Goal: Information Seeking & Learning: Learn about a topic

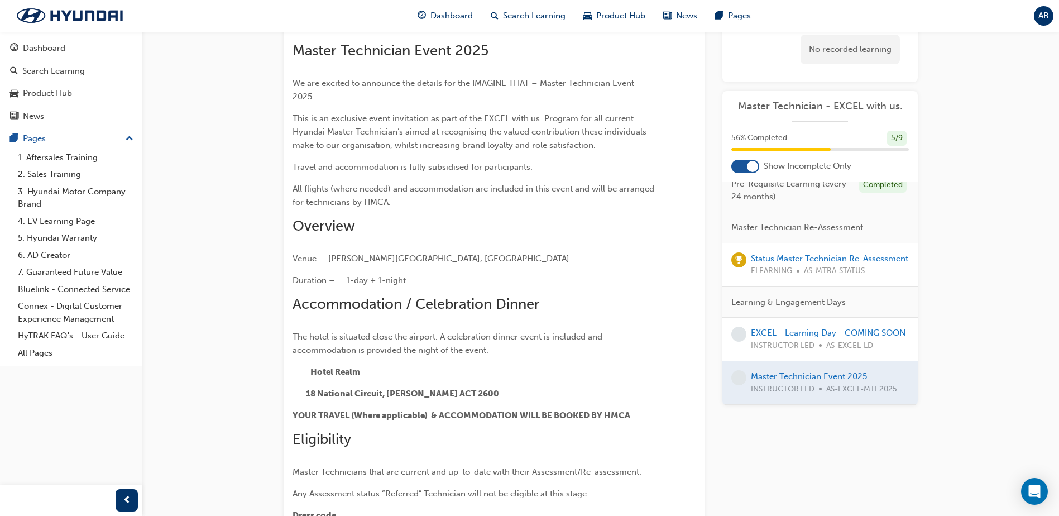
scroll to position [56, 0]
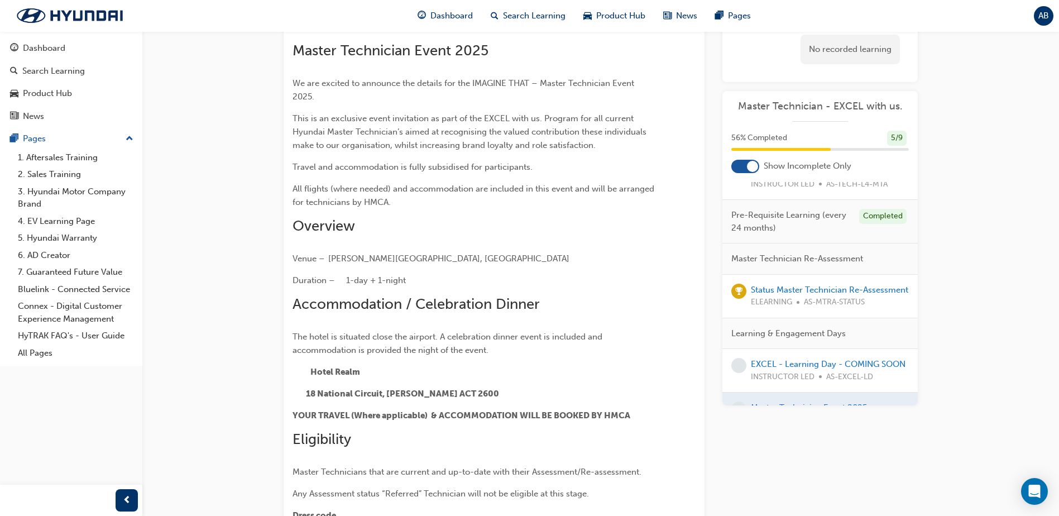
click at [779, 295] on div "Status Master Technician Re-Assessment ELEARNING AS-MTRA-STATUS" at bounding box center [829, 296] width 157 height 25
click at [779, 288] on link "Status Master Technician Re-Assessment" at bounding box center [829, 290] width 157 height 10
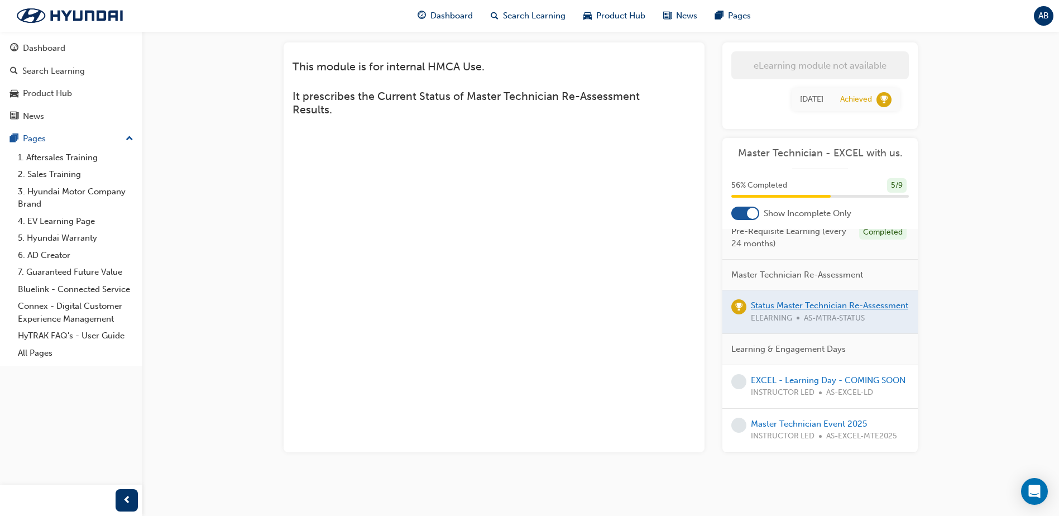
scroll to position [113, 0]
click at [437, 20] on span "Dashboard" at bounding box center [451, 15] width 42 height 13
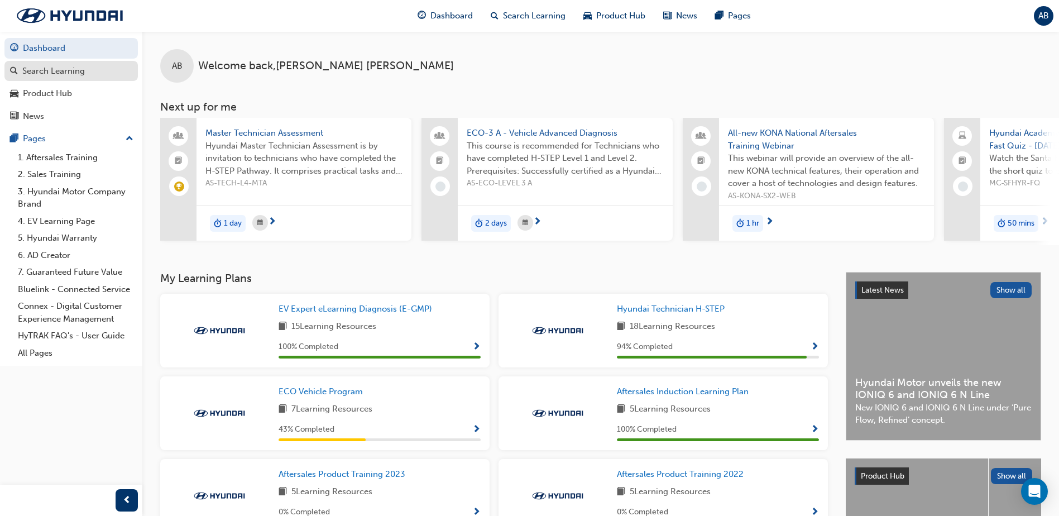
click at [98, 80] on link "Search Learning" at bounding box center [70, 71] width 133 height 21
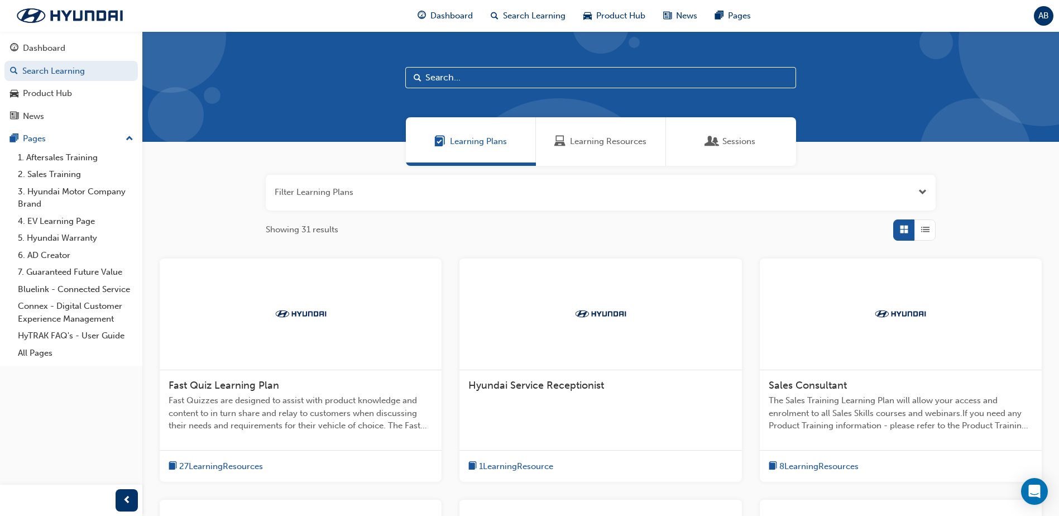
click at [439, 71] on input "text" at bounding box center [600, 77] width 391 height 21
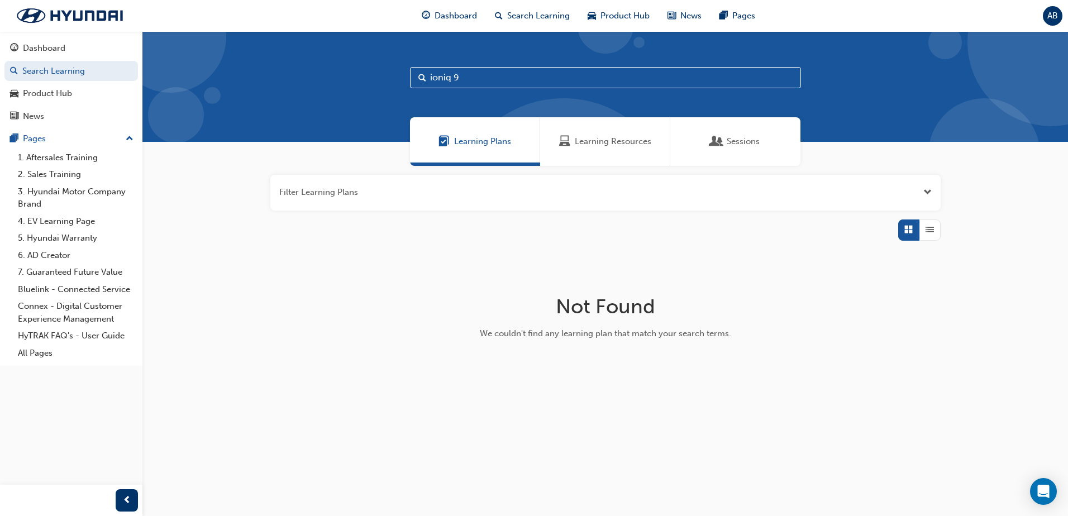
click at [474, 78] on input "ioniq 9" at bounding box center [605, 77] width 391 height 21
type input "ioniq"
click at [599, 144] on span "Learning Resources" at bounding box center [613, 141] width 76 height 13
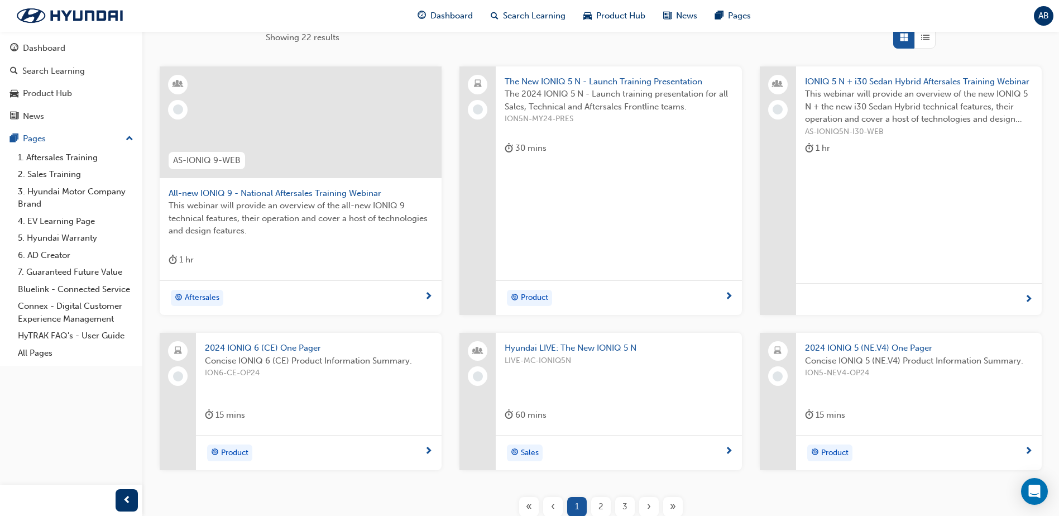
scroll to position [167, 0]
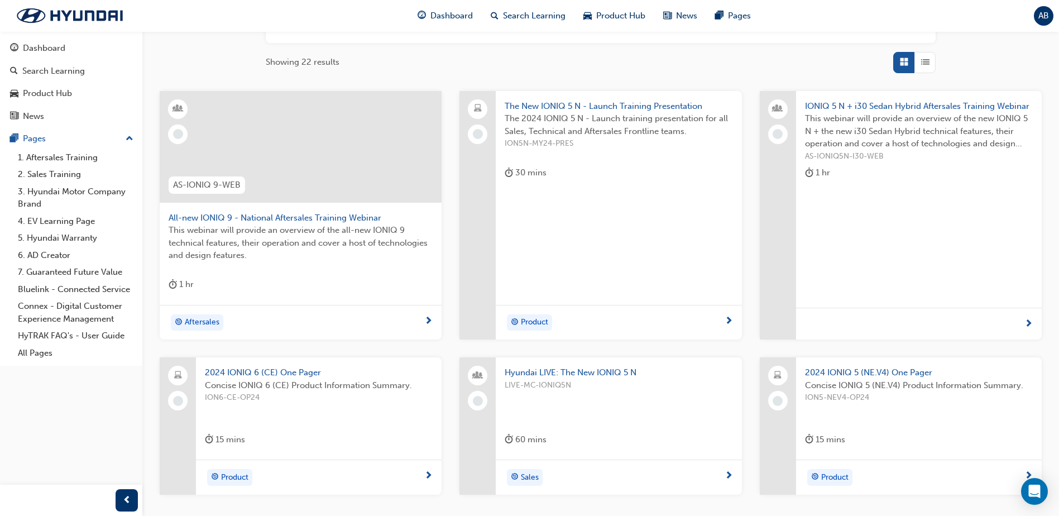
click at [338, 222] on span "All-new IONIQ 9 - National Aftersales Training Webinar" at bounding box center [301, 218] width 264 height 13
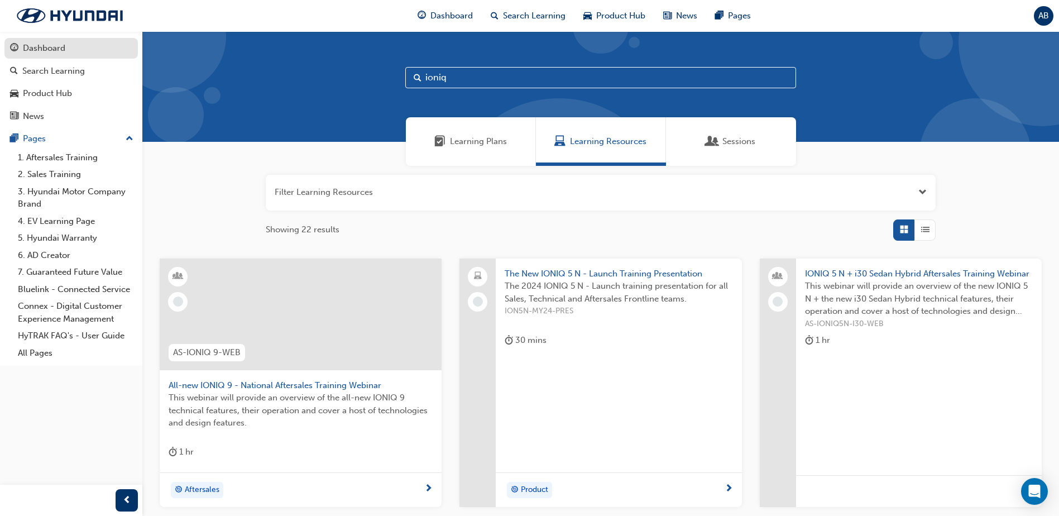
click at [37, 39] on link "Dashboard" at bounding box center [70, 48] width 133 height 21
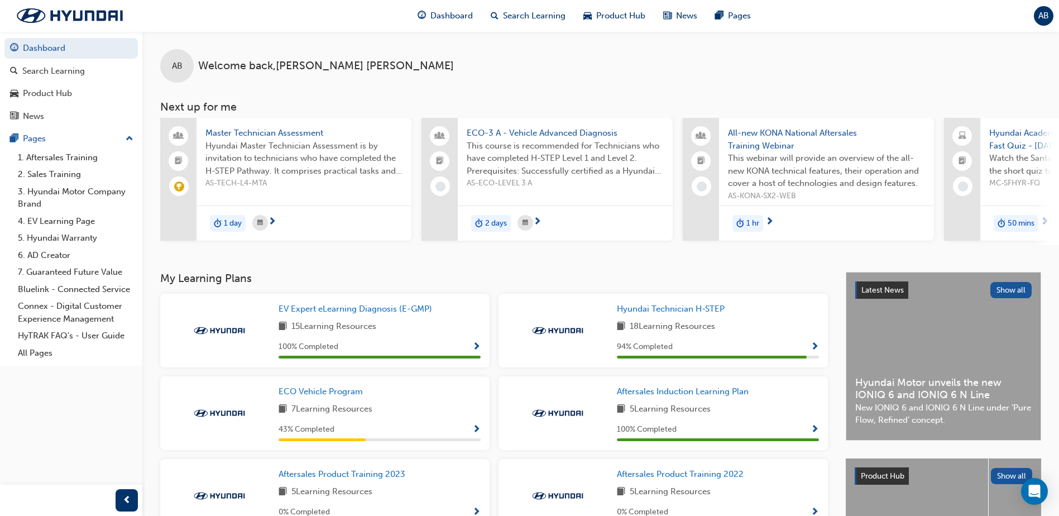
click at [306, 142] on span "Hyundai Master Technician Assessment is by invitation to technicians who have c…" at bounding box center [303, 159] width 197 height 38
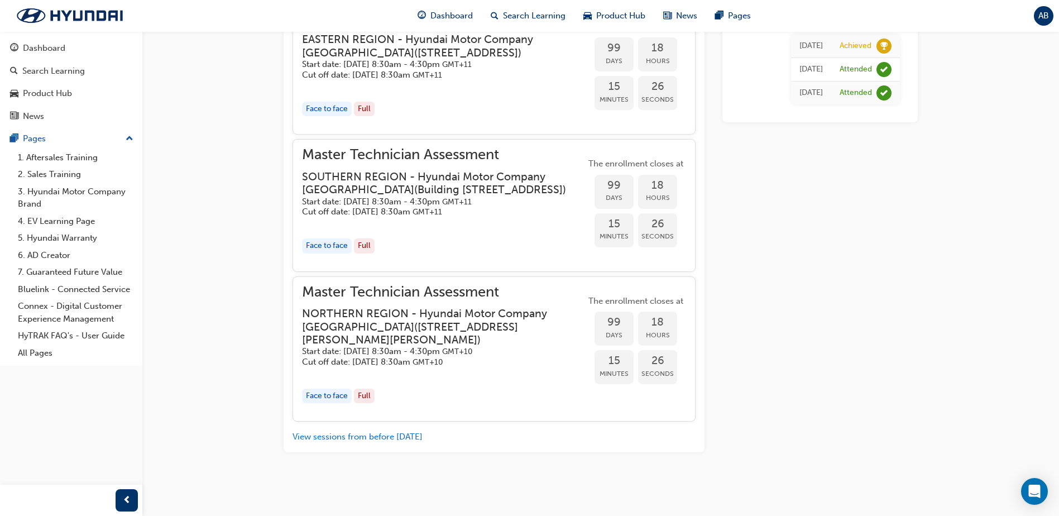
scroll to position [1387, 0]
click at [421, 286] on span "Master Technician Assessment" at bounding box center [444, 292] width 284 height 13
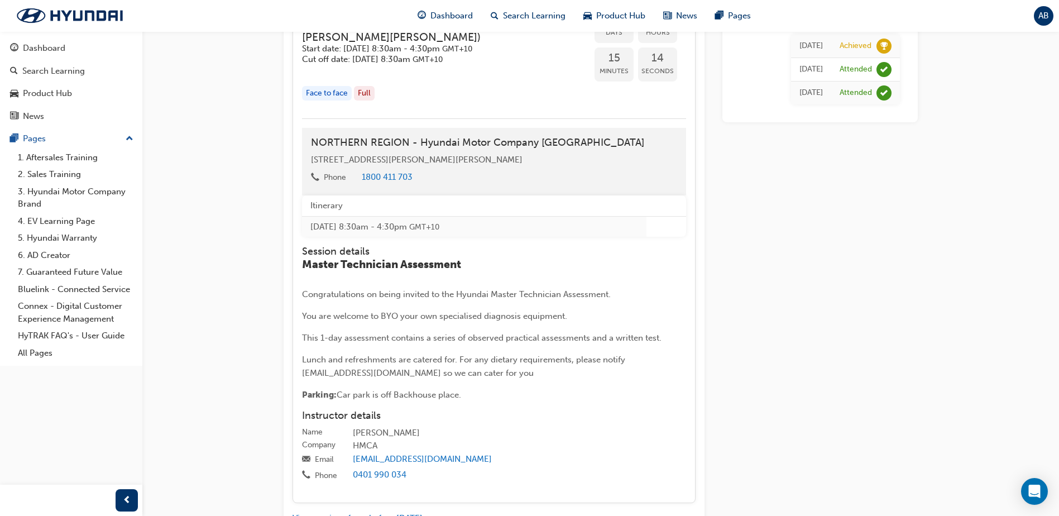
scroll to position [1548, 0]
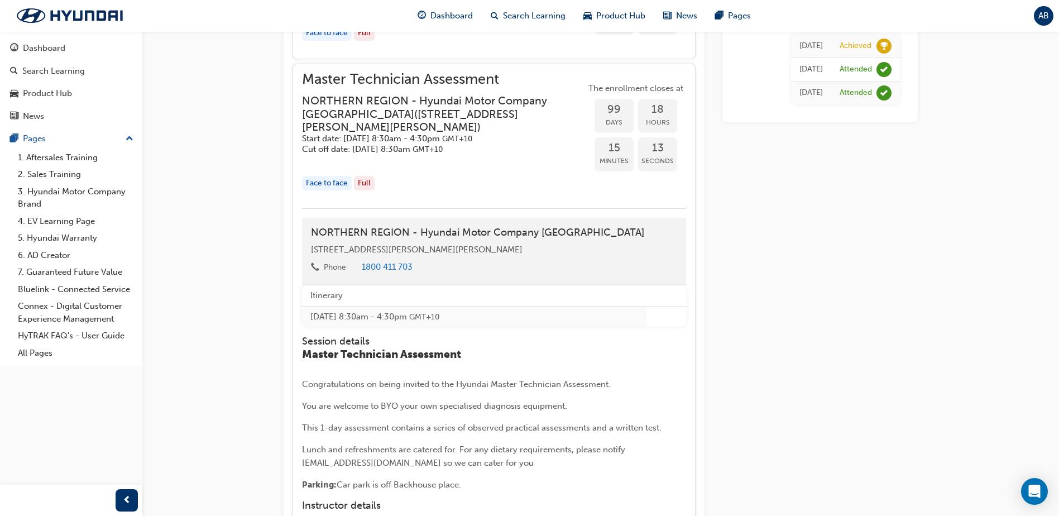
click at [440, 239] on h4 "NORTHERN REGION - Hyundai Motor Company [GEOGRAPHIC_DATA]" at bounding box center [494, 233] width 366 height 12
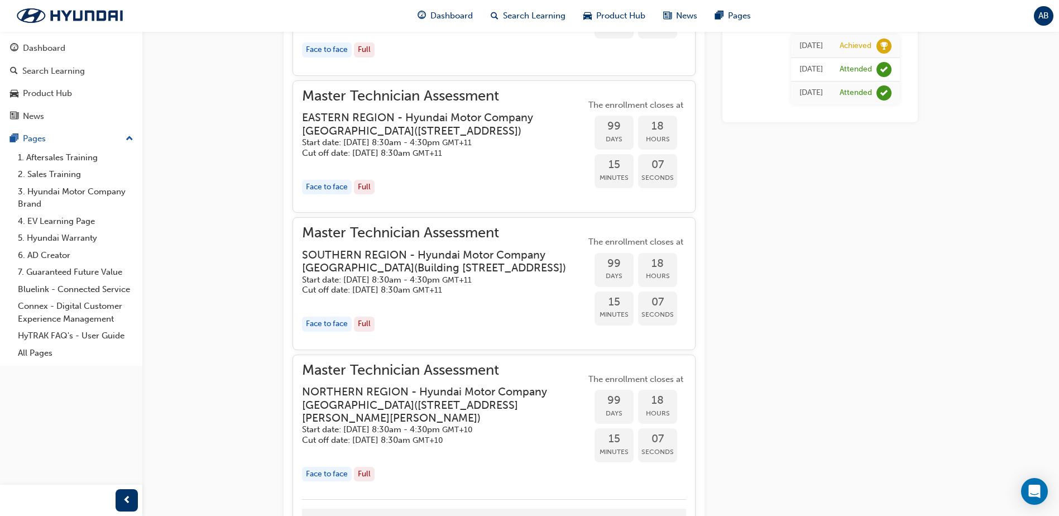
scroll to position [1157, 0]
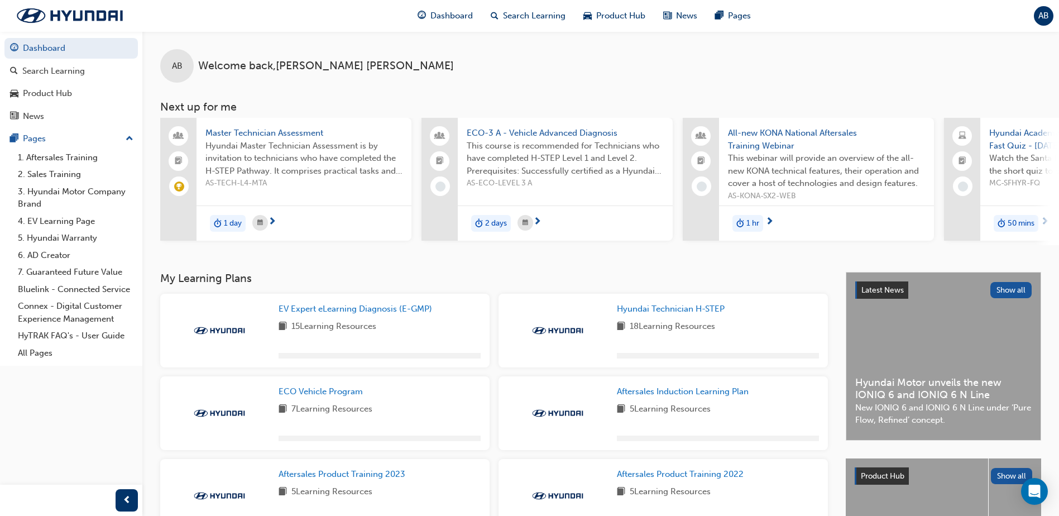
click at [275, 129] on span "Master Technician Assessment" at bounding box center [303, 133] width 197 height 13
